Goal: Task Accomplishment & Management: Complete application form

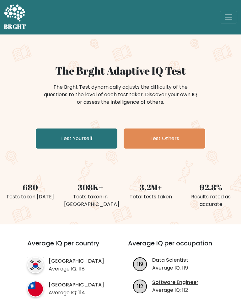
click at [95, 140] on link "Test Yourself" at bounding box center [77, 139] width 82 height 20
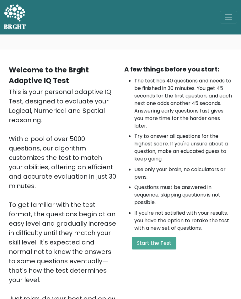
click at [158, 242] on button "Start the Test" at bounding box center [154, 243] width 45 height 13
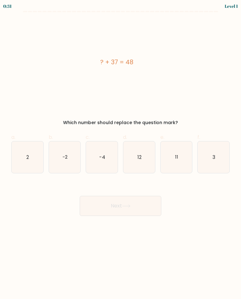
click at [172, 157] on icon "11" at bounding box center [177, 158] width 32 height 32
click at [121, 154] on input "e. 11" at bounding box center [121, 152] width 0 height 4
radio input "true"
click at [146, 206] on button "Next" at bounding box center [121, 206] width 82 height 20
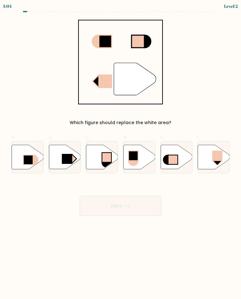
click at [63, 157] on rect at bounding box center [67, 159] width 10 height 10
click at [121, 154] on input "b." at bounding box center [121, 152] width 0 height 4
radio input "true"
click at [113, 206] on button "Next" at bounding box center [121, 206] width 82 height 20
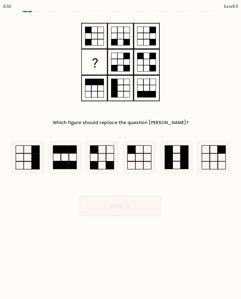
click at [142, 205] on button "Next" at bounding box center [121, 206] width 82 height 20
click at [104, 164] on icon at bounding box center [102, 158] width 32 height 32
click at [121, 154] on input "c." at bounding box center [121, 152] width 0 height 4
radio input "true"
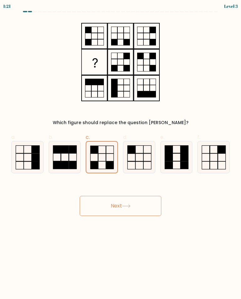
click at [136, 206] on button "Next" at bounding box center [121, 206] width 82 height 20
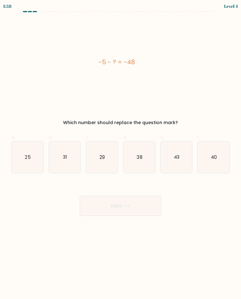
click at [146, 161] on icon "38" at bounding box center [139, 158] width 32 height 32
click at [121, 154] on input "d. 38" at bounding box center [121, 152] width 0 height 4
radio input "true"
click at [178, 164] on icon "43" at bounding box center [177, 158] width 32 height 32
click at [121, 154] on input "e. 43" at bounding box center [121, 152] width 0 height 4
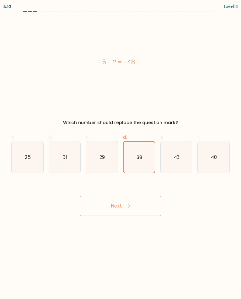
radio input "true"
click at [146, 209] on button "Next" at bounding box center [121, 206] width 82 height 20
click at [142, 206] on button "Next" at bounding box center [121, 206] width 82 height 20
click at [129, 207] on icon at bounding box center [126, 206] width 8 height 3
click at [123, 203] on button "Next" at bounding box center [121, 206] width 82 height 20
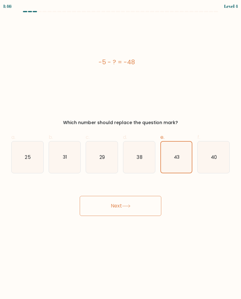
click at [119, 205] on button "Next" at bounding box center [121, 206] width 82 height 20
click at [111, 210] on button "Next" at bounding box center [121, 206] width 82 height 20
click at [113, 213] on button "Next" at bounding box center [121, 206] width 82 height 20
click at [114, 211] on button "Next" at bounding box center [121, 206] width 82 height 20
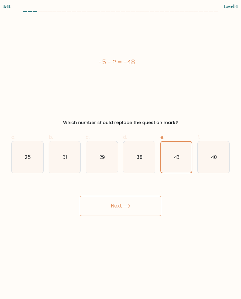
click at [114, 211] on button "Next" at bounding box center [121, 206] width 82 height 20
click at [124, 205] on icon at bounding box center [126, 206] width 8 height 3
click at [175, 155] on text "43" at bounding box center [177, 157] width 6 height 6
click at [121, 154] on input "e. 43" at bounding box center [121, 152] width 0 height 4
click at [144, 205] on button "Next" at bounding box center [121, 206] width 82 height 20
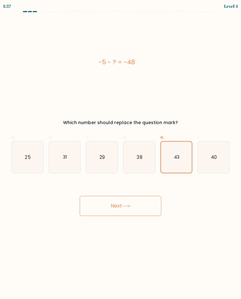
click at [135, 204] on button "Next" at bounding box center [121, 206] width 82 height 20
click at [125, 210] on button "Next" at bounding box center [121, 206] width 82 height 20
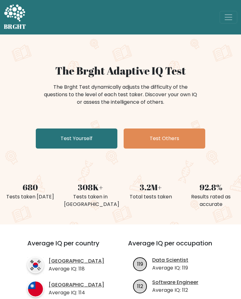
click at [187, 140] on link "Test Others" at bounding box center [165, 139] width 82 height 20
click at [182, 139] on link "Test Others" at bounding box center [165, 139] width 82 height 20
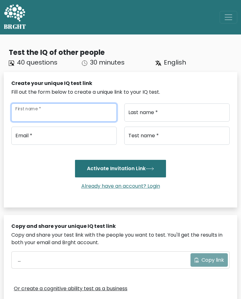
click at [98, 105] on input "First name *" at bounding box center [63, 113] width 105 height 18
type input "[DEMOGRAPHIC_DATA]"
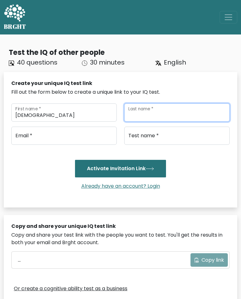
type input "[PERSON_NAME]"
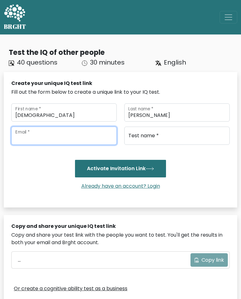
type input "[EMAIL_ADDRESS][DOMAIN_NAME]"
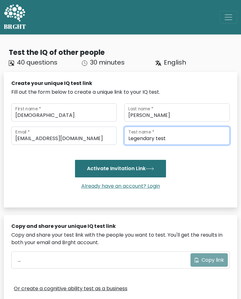
click at [121, 164] on button "Activate Invitation Link" at bounding box center [120, 169] width 91 height 18
click at [153, 167] on icon "submit" at bounding box center [150, 168] width 8 height 3
click at [156, 161] on button "Activate Invitation Link" at bounding box center [120, 169] width 91 height 18
click at [190, 127] on input "Legendary test" at bounding box center [176, 136] width 105 height 18
click at [174, 134] on input "Legendary test" at bounding box center [176, 136] width 105 height 18
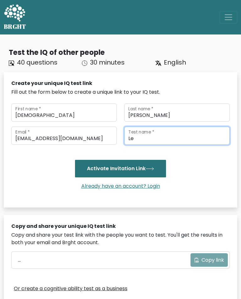
type input "L"
type input "Test"
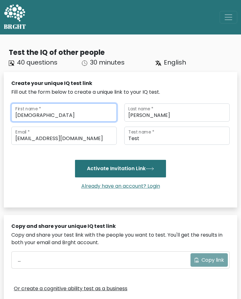
click at [40, 108] on input "[DEMOGRAPHIC_DATA]" at bounding box center [63, 113] width 105 height 18
type input "G"
type input "[PERSON_NAME]"
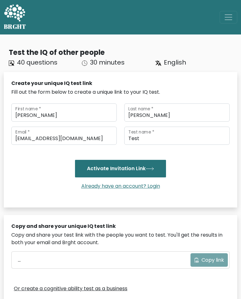
click at [147, 167] on button "Activate Invitation Link" at bounding box center [120, 169] width 91 height 18
